Goal: Information Seeking & Learning: Learn about a topic

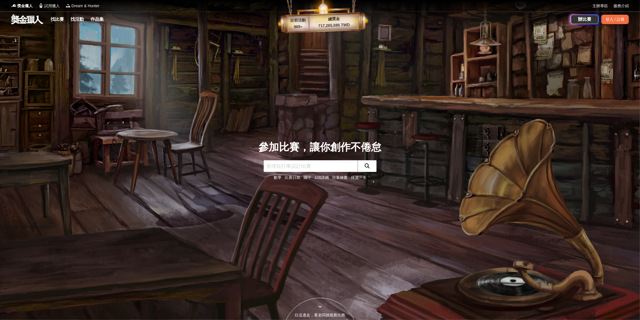
click at [319, 167] on input "text" at bounding box center [311, 166] width 94 height 12
type input "智安"
click button "submit" at bounding box center [367, 166] width 19 height 12
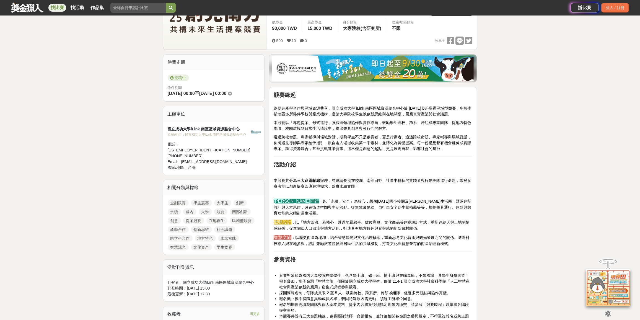
scroll to position [100, 0]
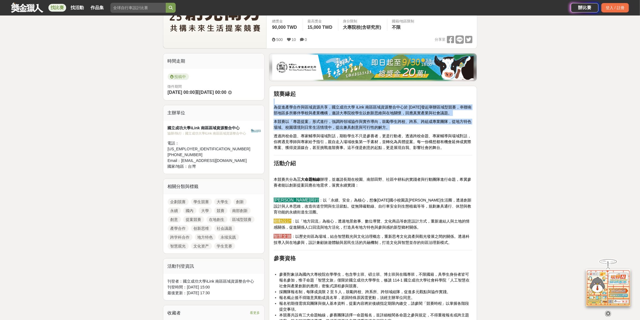
drag, startPoint x: 372, startPoint y: 99, endPoint x: 460, endPoint y: 151, distance: 102.9
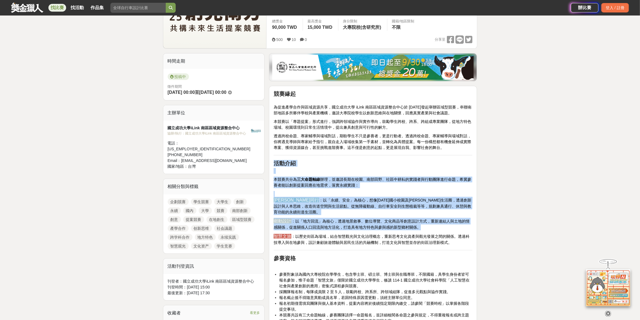
drag, startPoint x: 460, startPoint y: 151, endPoint x: 452, endPoint y: 238, distance: 87.9
click at [452, 238] on p "智慧文旅 ：以歷史街區為場域，結合智慧觀光與文化治理概念，重新思考文化資產與觀光發展之間的關係。透過科技導入與在地參與，設計兼顧旅遊體驗與居民生活的共融機制，…" at bounding box center [373, 239] width 199 height 12
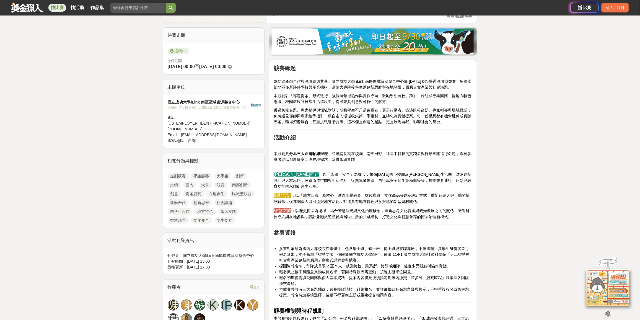
scroll to position [151, 0]
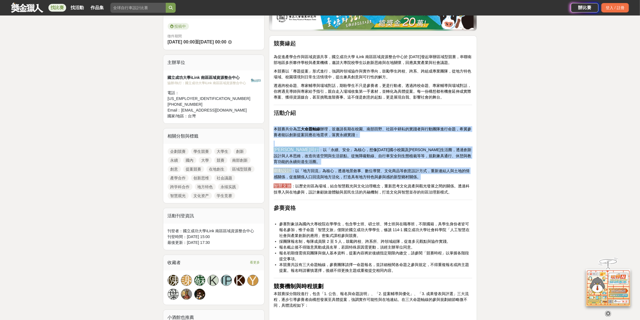
drag, startPoint x: 400, startPoint y: 118, endPoint x: 472, endPoint y: 191, distance: 102.4
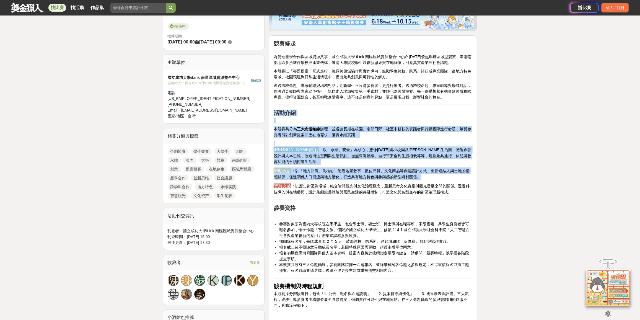
drag, startPoint x: 471, startPoint y: 189, endPoint x: 457, endPoint y: 99, distance: 90.2
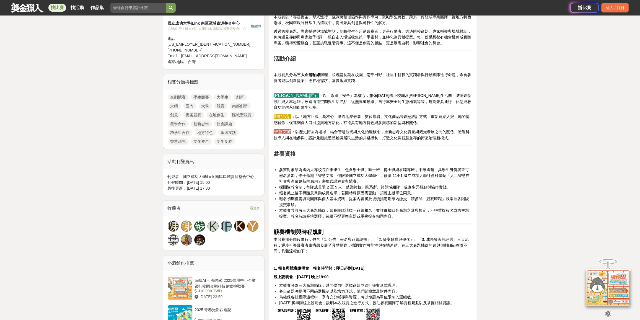
scroll to position [201, 0]
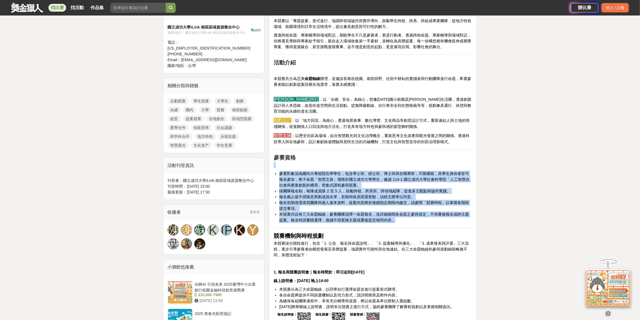
drag, startPoint x: 411, startPoint y: 149, endPoint x: 427, endPoint y: 214, distance: 67.3
click at [427, 214] on li "本競賽共設有三大命題軸線，參賽團隊請擇一命題報名，並詳細檢閱各命題之參與規定，不得重複報名或跨主題提案。報名時請審慎選擇，後續不得更換主題或重複提交相同內容。" at bounding box center [375, 218] width 193 height 12
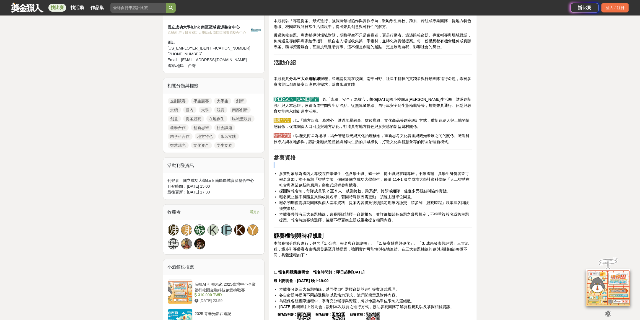
drag, startPoint x: 427, startPoint y: 214, endPoint x: 434, endPoint y: 146, distance: 68.2
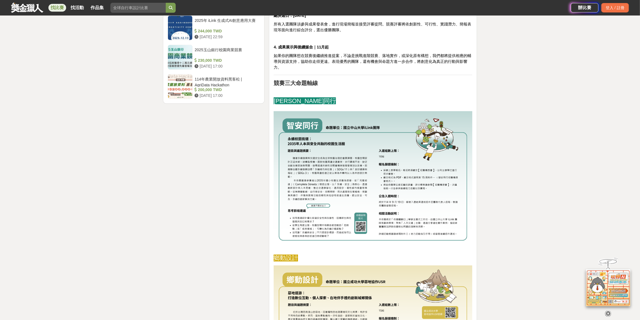
scroll to position [730, 0]
click at [375, 153] on img at bounding box center [373, 181] width 199 height 141
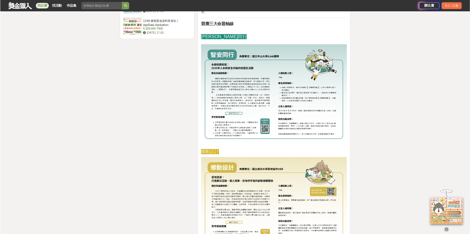
scroll to position [780, 0]
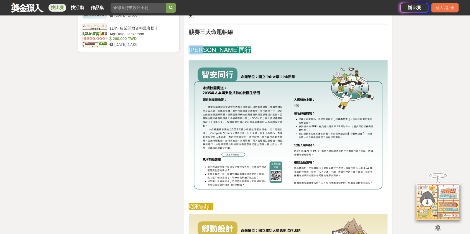
drag, startPoint x: 190, startPoint y: 45, endPoint x: 212, endPoint y: 45, distance: 21.3
click at [212, 47] on span "智安同行" at bounding box center [220, 50] width 62 height 7
copy span "智安同行"
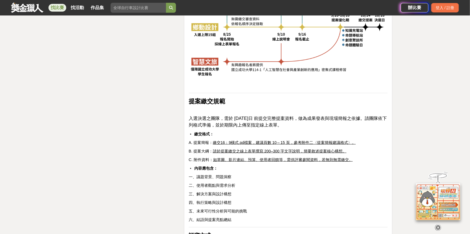
scroll to position [1352, 0]
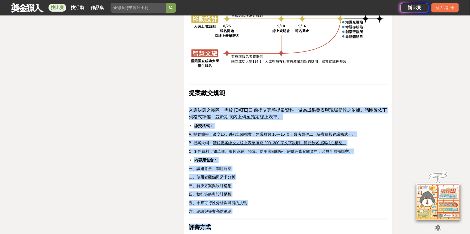
drag, startPoint x: 247, startPoint y: 91, endPoint x: 279, endPoint y: 220, distance: 132.1
click at [279, 224] on h2 "評審方式" at bounding box center [288, 227] width 199 height 7
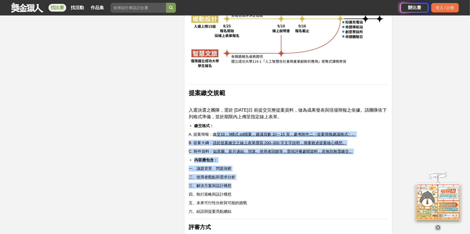
drag, startPoint x: 217, startPoint y: 128, endPoint x: 368, endPoint y: 179, distance: 159.5
click at [368, 183] on p "三、解決方案與設計構想" at bounding box center [288, 186] width 199 height 6
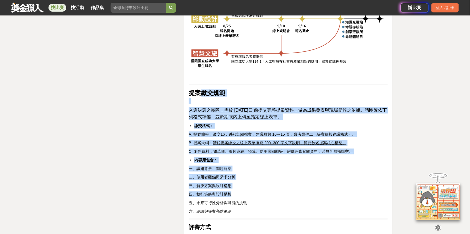
drag, startPoint x: 351, startPoint y: 180, endPoint x: 200, endPoint y: 91, distance: 175.1
click at [200, 91] on strong "提案繳交規範" at bounding box center [207, 93] width 37 height 7
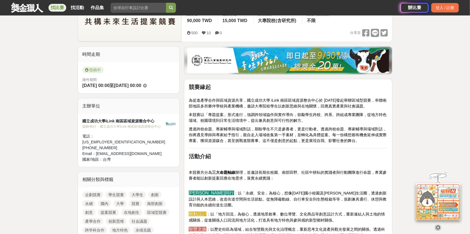
scroll to position [0, 0]
